Goal: Information Seeking & Learning: Learn about a topic

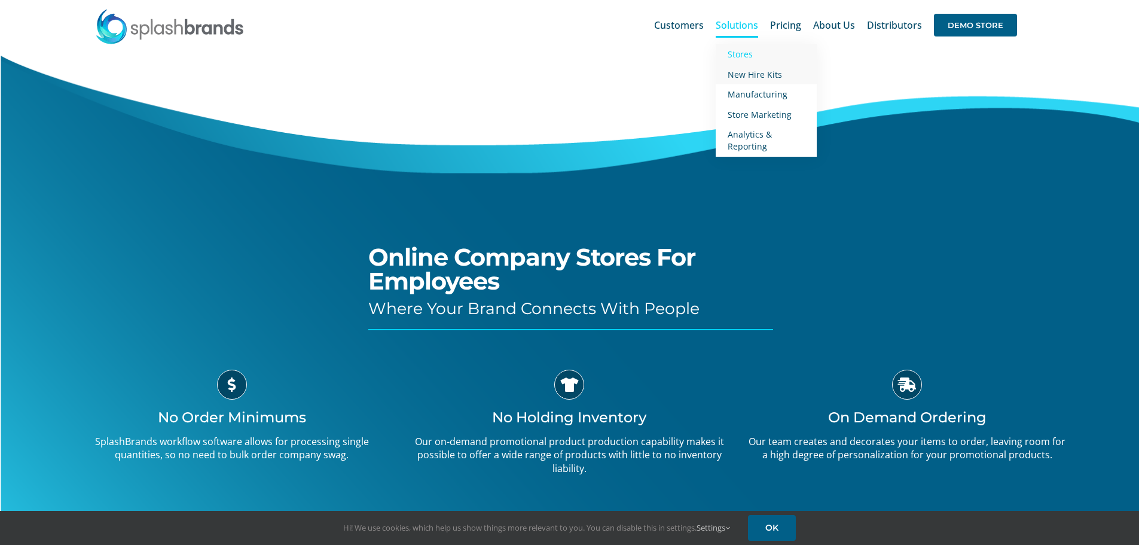
click at [745, 72] on span "New Hire Kits" at bounding box center [754, 74] width 54 height 11
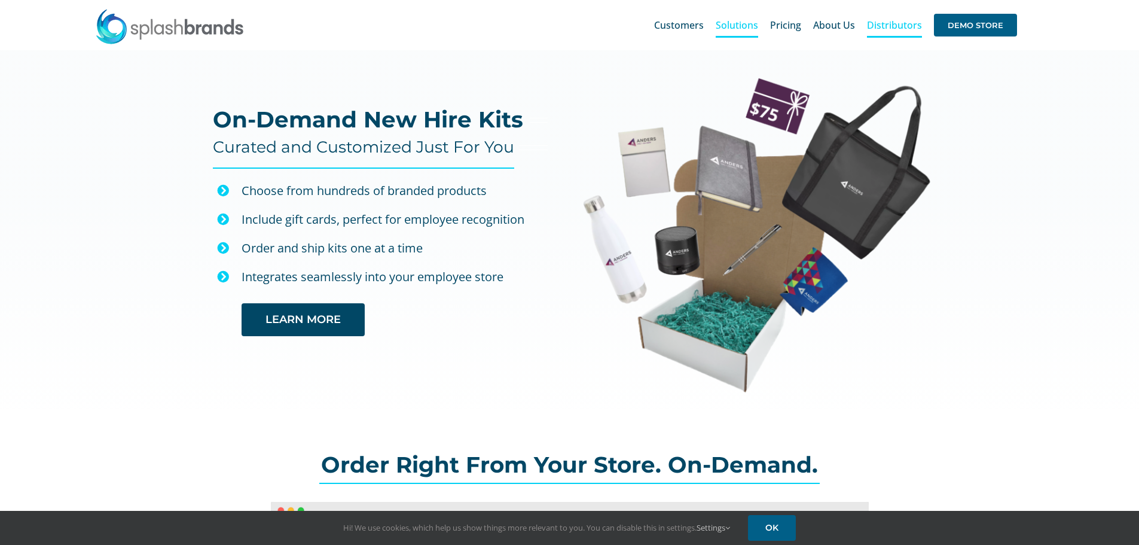
click at [886, 22] on span "Distributors" at bounding box center [894, 25] width 55 height 10
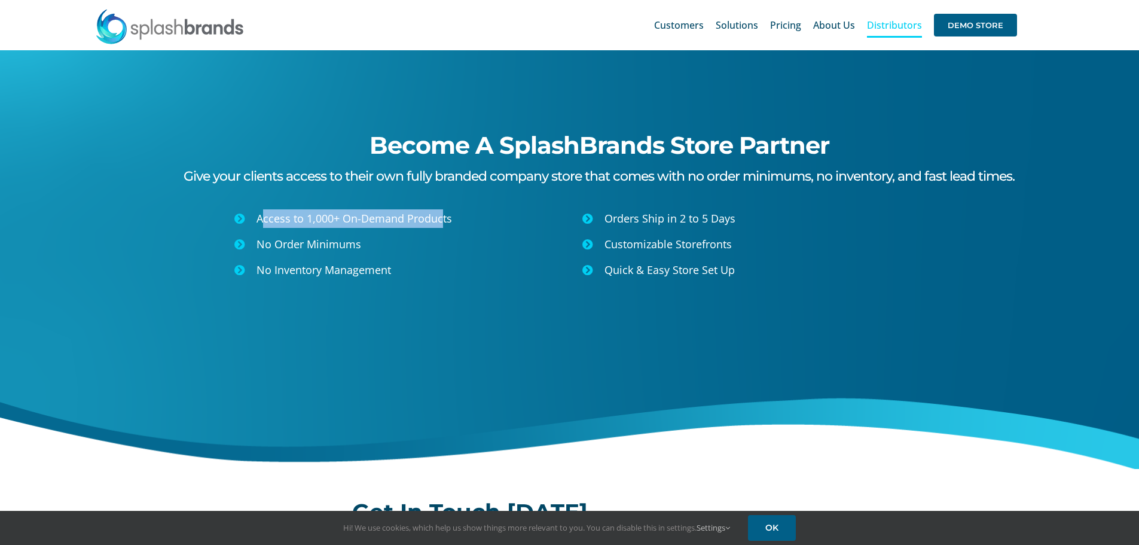
drag, startPoint x: 265, startPoint y: 219, endPoint x: 446, endPoint y: 212, distance: 181.2
click at [446, 212] on span "Access to 1,000+ On-Demand Products" at bounding box center [353, 218] width 195 height 14
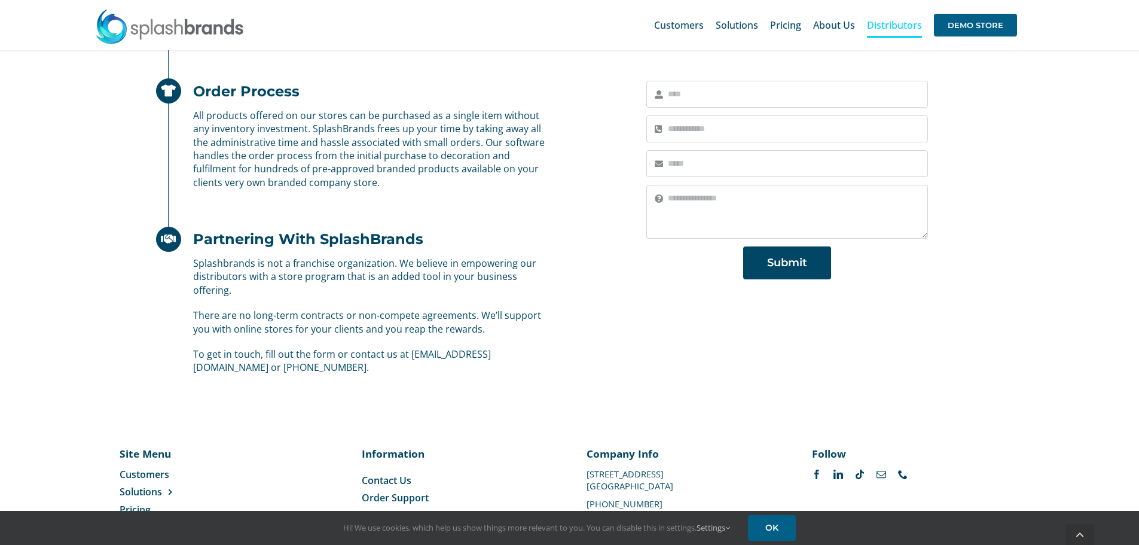
scroll to position [741, 0]
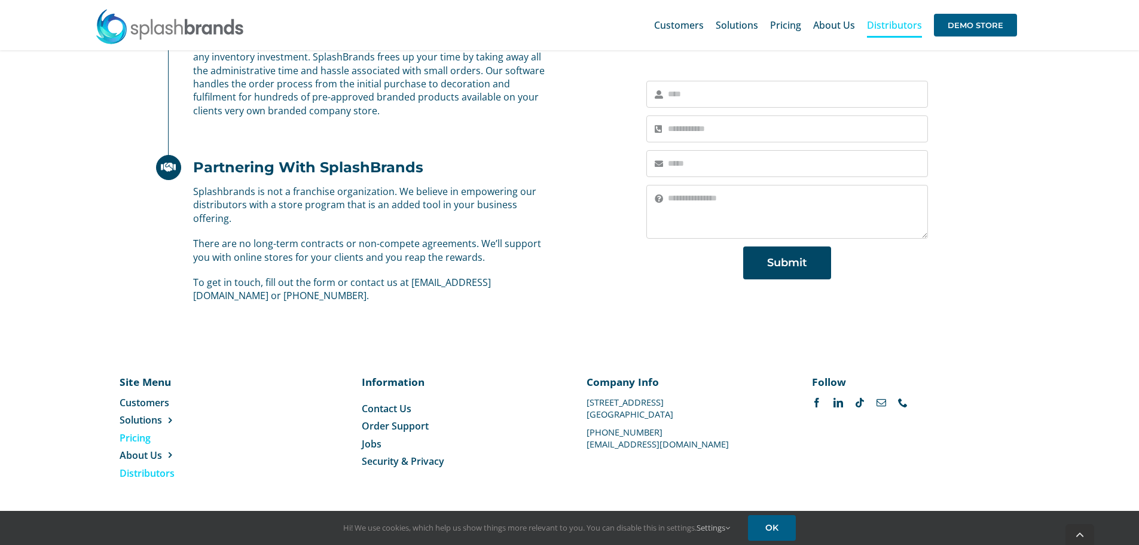
click at [140, 438] on span "Pricing" at bounding box center [135, 437] width 31 height 13
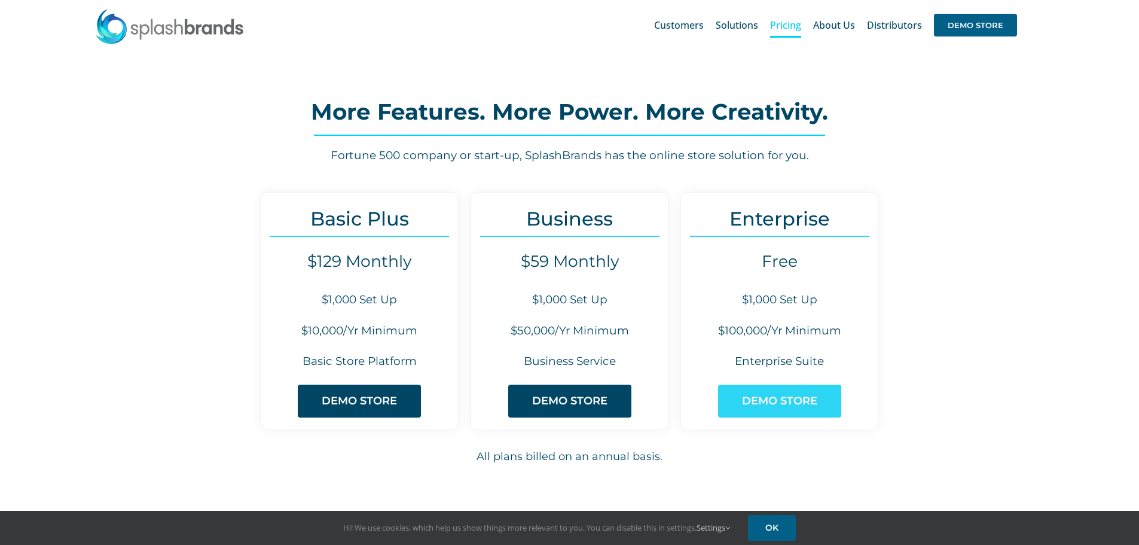
click at [809, 406] on span "DEMO STORE" at bounding box center [779, 400] width 75 height 13
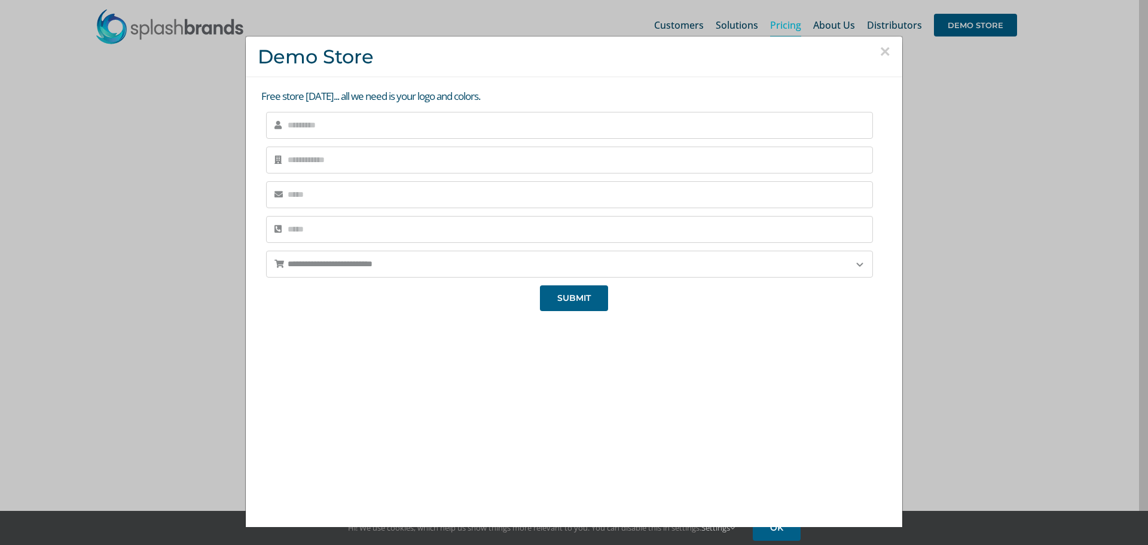
click at [879, 52] on button "×" at bounding box center [884, 51] width 11 height 18
